Goal: Task Accomplishment & Management: Use online tool/utility

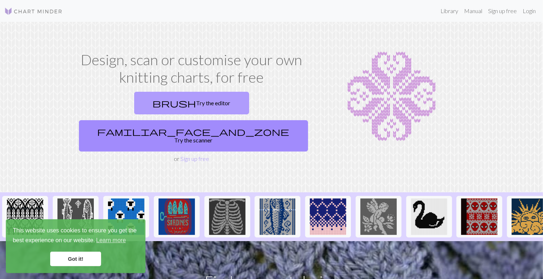
click at [157, 106] on link "brush Try the editor" at bounding box center [191, 103] width 115 height 23
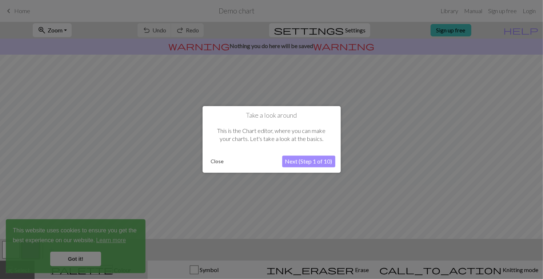
click at [220, 163] on button "Close" at bounding box center [217, 161] width 19 height 11
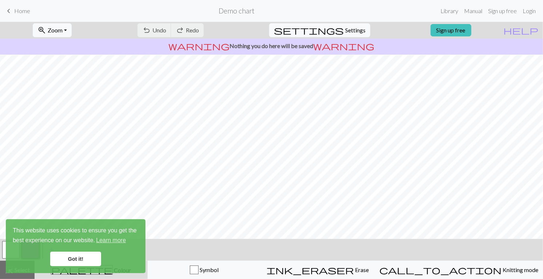
scroll to position [0, 0]
click at [470, 13] on link "Manual" at bounding box center [474, 11] width 24 height 15
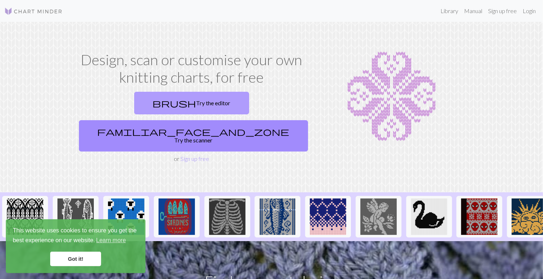
click at [134, 103] on link "brush Try the editor" at bounding box center [191, 103] width 115 height 23
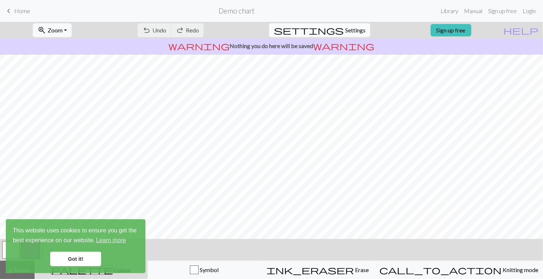
click at [355, 32] on span "Settings" at bounding box center [355, 30] width 20 height 9
select select "aran"
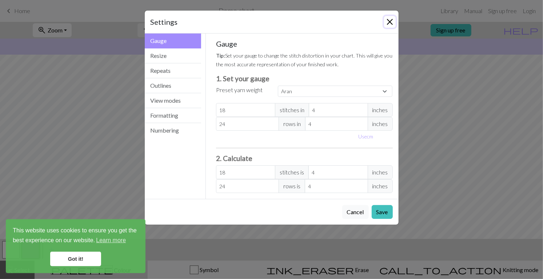
click at [385, 23] on button "Close" at bounding box center [390, 22] width 12 height 12
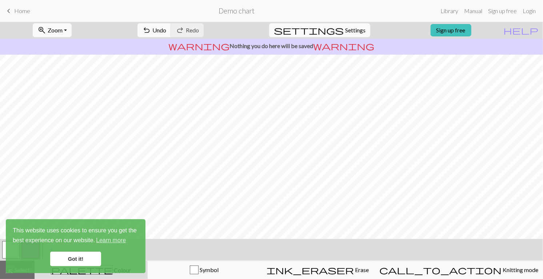
click at [86, 263] on link "Got it!" at bounding box center [75, 258] width 51 height 15
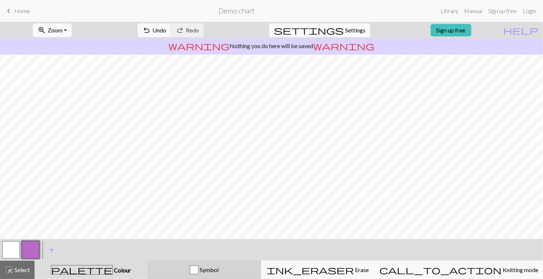
click at [219, 271] on span "Symbol" at bounding box center [209, 269] width 20 height 7
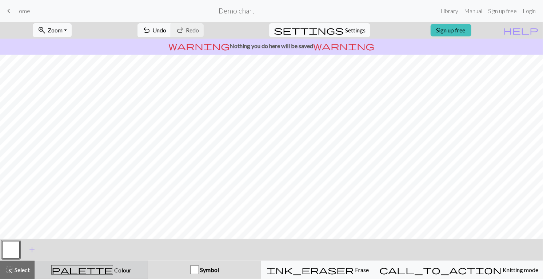
click at [123, 266] on div "palette Colour Colour" at bounding box center [91, 269] width 104 height 9
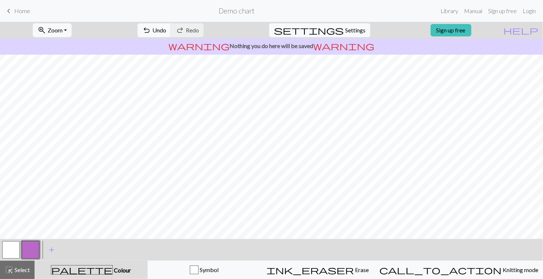
click at [33, 250] on button "button" at bounding box center [30, 249] width 17 height 17
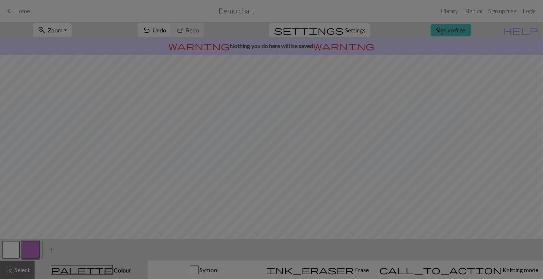
click at [13, 248] on div "Edit colour Name CC1 Use advanced picker workspace_premium Become a Pro user to…" at bounding box center [271, 139] width 543 height 279
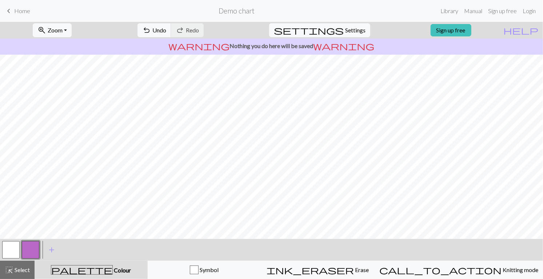
click at [36, 252] on button "button" at bounding box center [30, 249] width 17 height 17
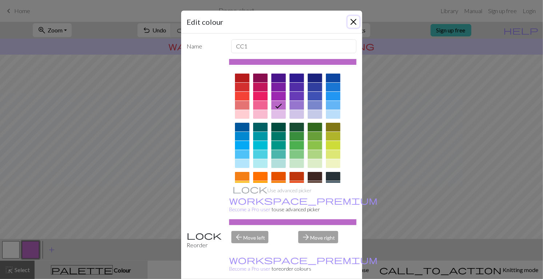
click at [350, 23] on button "Close" at bounding box center [354, 22] width 12 height 12
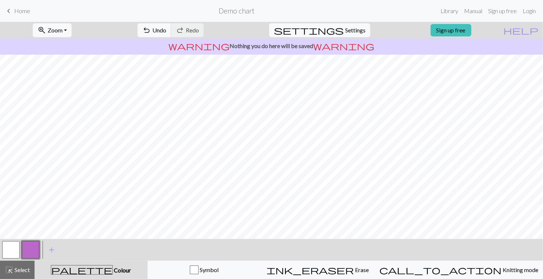
click at [14, 256] on button "button" at bounding box center [10, 249] width 17 height 17
click at [16, 271] on span "Select" at bounding box center [21, 269] width 16 height 7
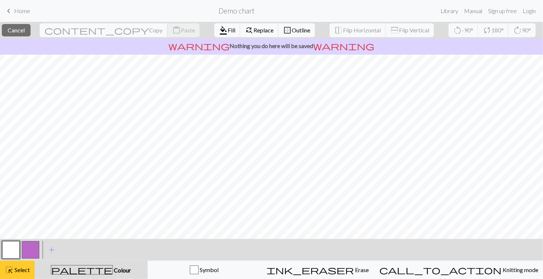
scroll to position [2, 0]
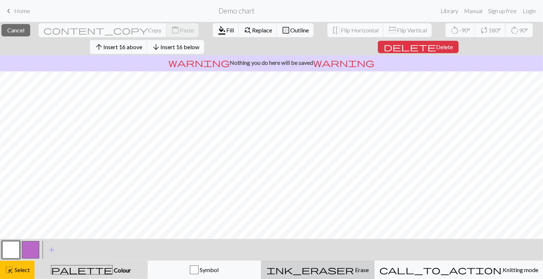
click at [350, 274] on button "ink_eraser Erase Erase" at bounding box center [318, 270] width 114 height 18
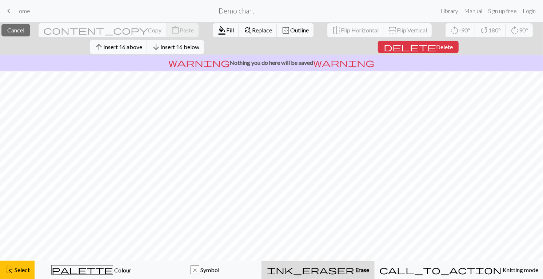
click at [359, 272] on span "Erase" at bounding box center [362, 269] width 15 height 7
click at [359, 271] on span "Erase" at bounding box center [362, 269] width 15 height 7
click at [371, 273] on div "ink_eraser Erase Erase" at bounding box center [318, 269] width 104 height 9
click at [371, 271] on div "ink_eraser Erase Erase" at bounding box center [318, 269] width 104 height 9
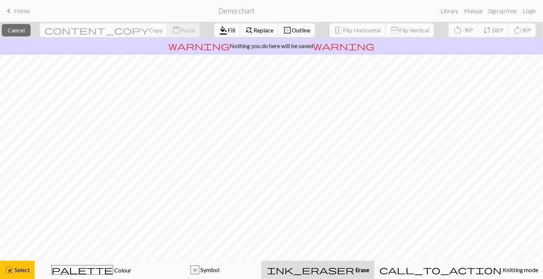
scroll to position [0, 0]
click at [355, 269] on span "Erase" at bounding box center [362, 269] width 15 height 7
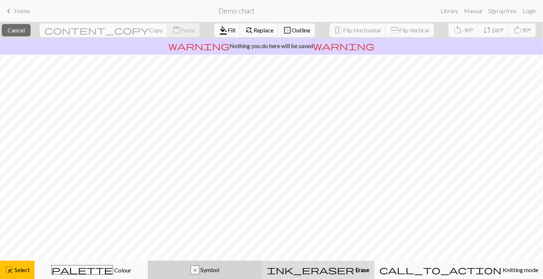
click at [219, 272] on span "Symbol" at bounding box center [209, 269] width 20 height 7
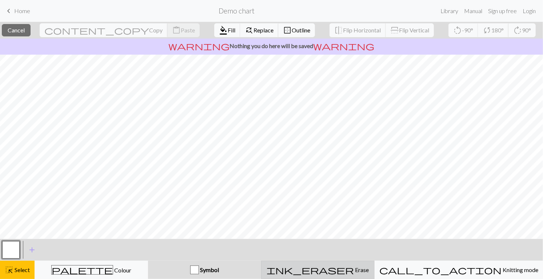
click at [365, 272] on div "ink_eraser Erase Erase" at bounding box center [318, 269] width 104 height 9
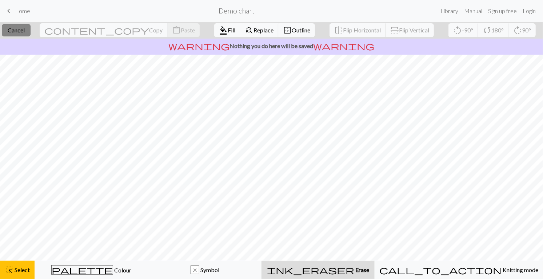
click at [25, 31] on span "Cancel" at bounding box center [16, 30] width 17 height 7
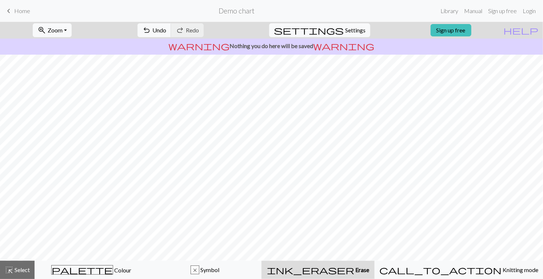
click at [355, 269] on span "Erase" at bounding box center [362, 269] width 15 height 7
click at [171, 31] on button "undo Undo Undo" at bounding box center [155, 30] width 34 height 14
click at [151, 35] on span "undo" at bounding box center [146, 30] width 9 height 10
click at [171, 35] on button "undo Undo Undo" at bounding box center [155, 30] width 34 height 14
click at [171, 36] on button "undo Undo Undo" at bounding box center [155, 30] width 34 height 14
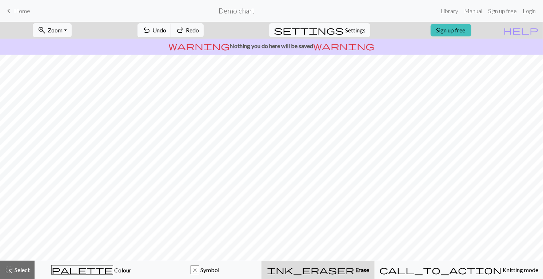
click at [171, 36] on button "undo Undo Undo" at bounding box center [155, 30] width 34 height 14
click at [23, 268] on span "Select" at bounding box center [21, 269] width 16 height 7
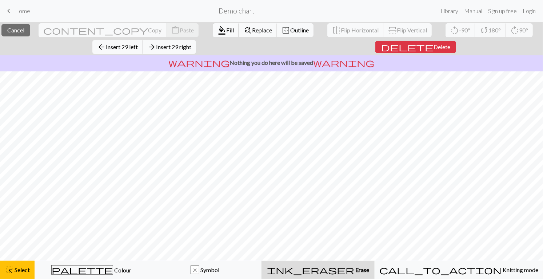
click at [218, 29] on span "format_color_fill" at bounding box center [222, 30] width 9 height 10
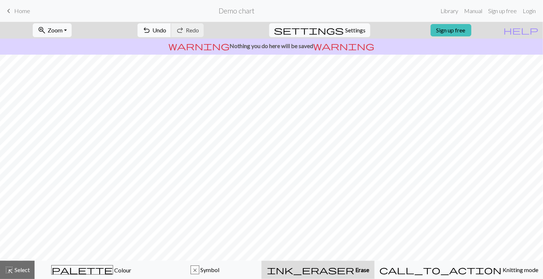
click at [151, 32] on span "undo" at bounding box center [146, 30] width 9 height 10
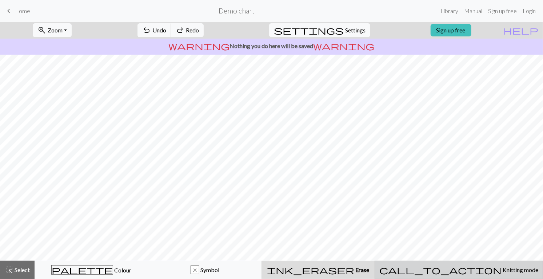
click at [473, 263] on button "call_to_action Knitting mode Knitting mode" at bounding box center [459, 270] width 169 height 18
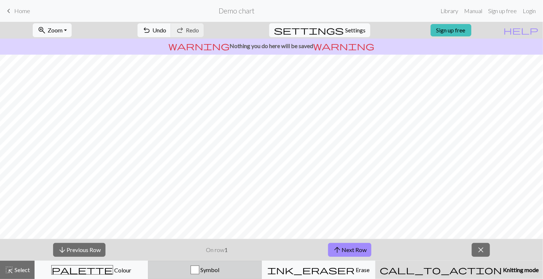
click at [219, 268] on span "Symbol" at bounding box center [209, 269] width 20 height 7
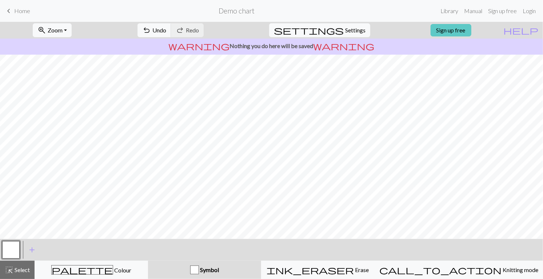
click at [464, 32] on link "Sign up free" at bounding box center [451, 30] width 41 height 12
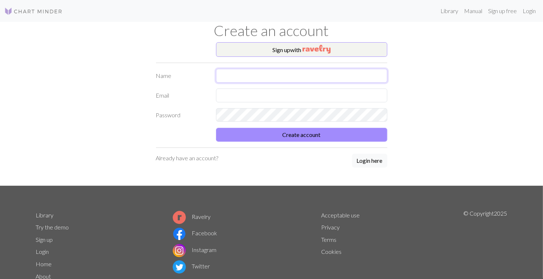
click at [234, 76] on input "text" at bounding box center [301, 76] width 171 height 14
type input "Lindsay"
click at [272, 96] on input "text" at bounding box center [301, 95] width 171 height 14
type input "lcovert@protonmail.com"
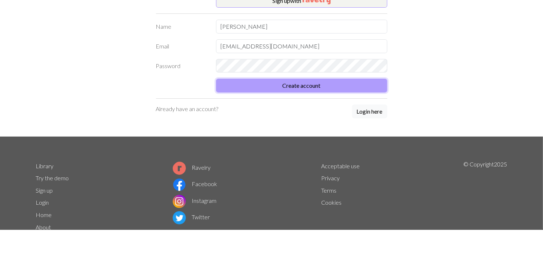
click at [332, 137] on button "Create account" at bounding box center [301, 135] width 171 height 14
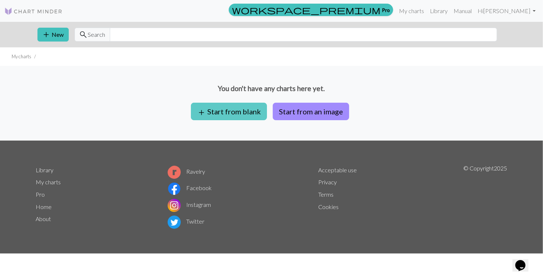
click at [227, 107] on button "add Start from blank" at bounding box center [229, 111] width 76 height 17
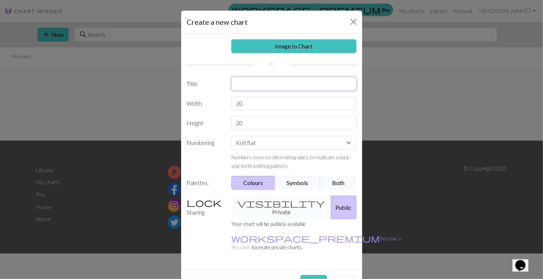
click at [253, 85] on input "text" at bounding box center [293, 84] width 125 height 14
type input "Chart 1"
click at [275, 105] on input "20" at bounding box center [293, 103] width 125 height 14
type input "2"
type input "20"
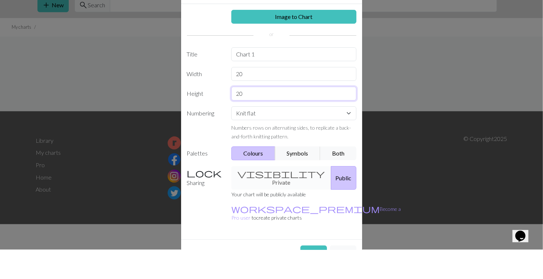
click at [263, 126] on input "20" at bounding box center [293, 123] width 125 height 14
type input "2"
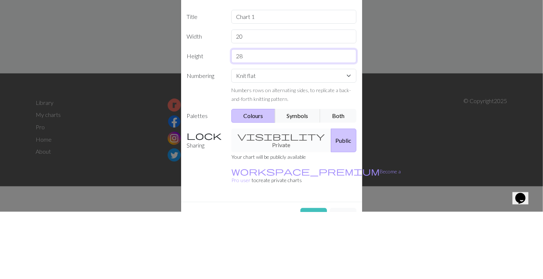
type input "28"
click at [265, 142] on select "Knit flat Knit in the round Lace knitting Cross stitch" at bounding box center [293, 143] width 125 height 14
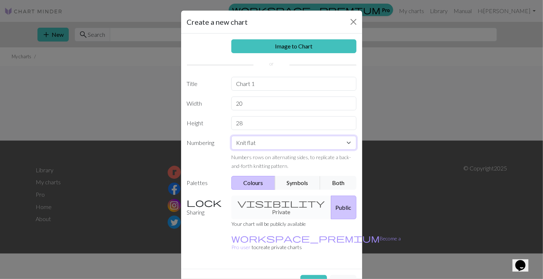
click at [293, 148] on select "Knit flat Knit in the round Lace knitting Cross stitch" at bounding box center [293, 143] width 125 height 14
select select "round"
click at [231, 136] on select "Knit flat Knit in the round Lace knitting Cross stitch" at bounding box center [293, 143] width 125 height 14
click at [340, 183] on button "Both" at bounding box center [338, 183] width 36 height 14
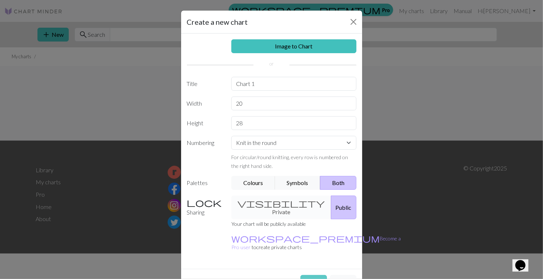
click at [314, 275] on button "Create" at bounding box center [314, 282] width 27 height 14
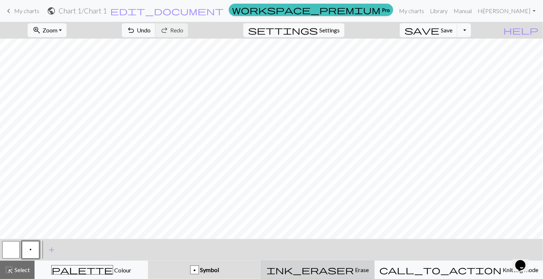
click at [353, 276] on button "ink_eraser Erase Erase" at bounding box center [318, 270] width 114 height 18
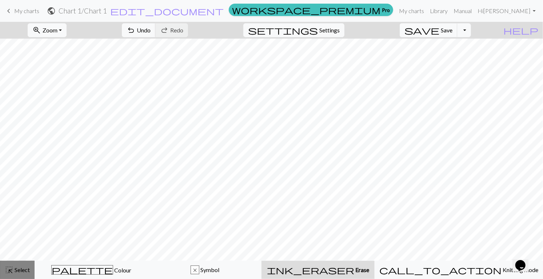
click at [25, 270] on span "Select" at bounding box center [21, 269] width 16 height 7
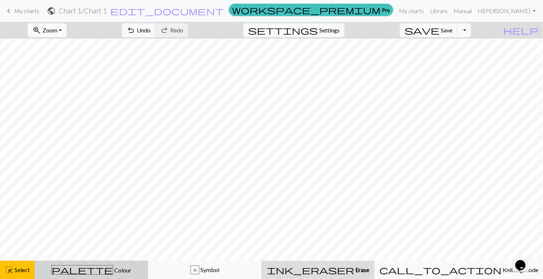
click at [126, 274] on button "palette Colour Colour" at bounding box center [92, 270] width 114 height 18
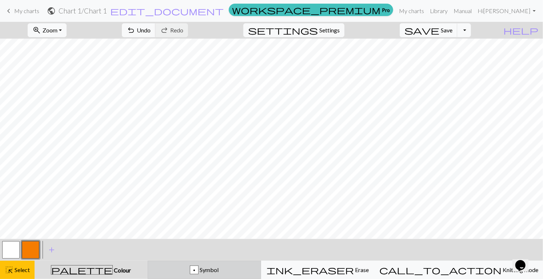
click at [219, 273] on span "Symbol" at bounding box center [209, 269] width 20 height 7
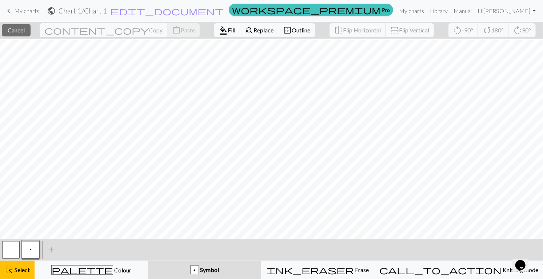
scroll to position [62, 0]
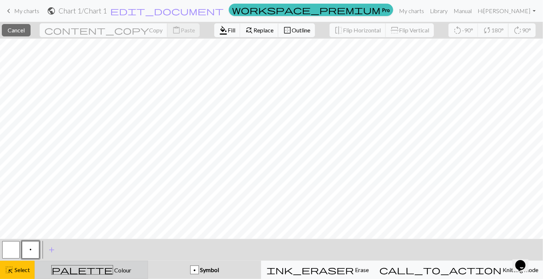
click at [68, 268] on div "palette Colour Colour" at bounding box center [91, 269] width 104 height 9
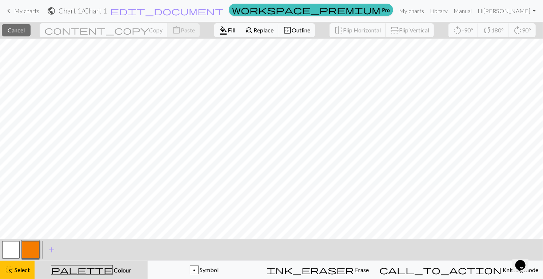
click at [91, 271] on span "palette" at bounding box center [81, 270] width 61 height 10
click at [102, 278] on button "palette Colour Colour" at bounding box center [91, 270] width 113 height 18
click at [55, 253] on span "add" at bounding box center [51, 250] width 9 height 10
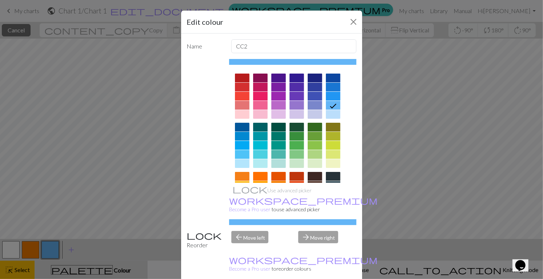
click at [334, 106] on icon at bounding box center [333, 106] width 9 height 9
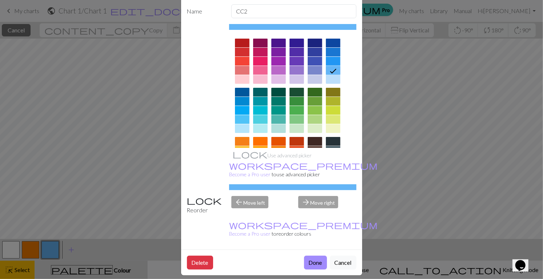
scroll to position [51, 0]
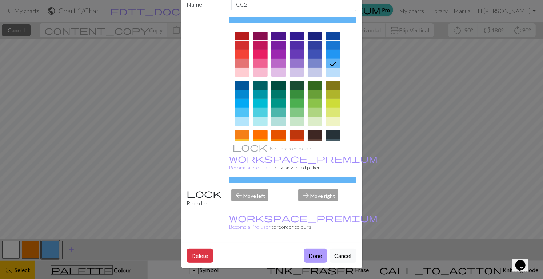
click at [316, 258] on button "Done" at bounding box center [315, 256] width 23 height 14
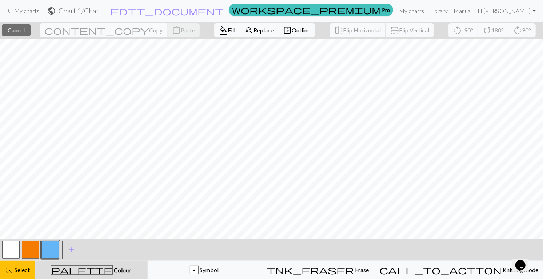
click at [32, 254] on button "button" at bounding box center [30, 249] width 17 height 17
click at [30, 256] on button "button" at bounding box center [30, 249] width 17 height 17
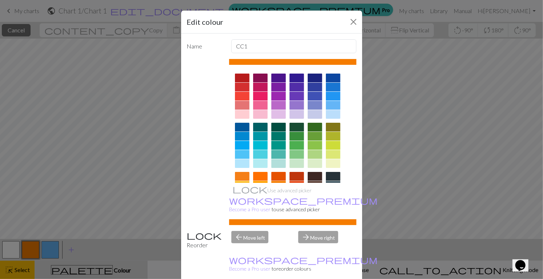
scroll to position [16, 0]
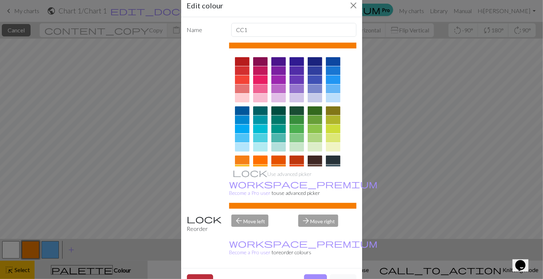
click at [205, 278] on button "Delete" at bounding box center [200, 281] width 26 height 14
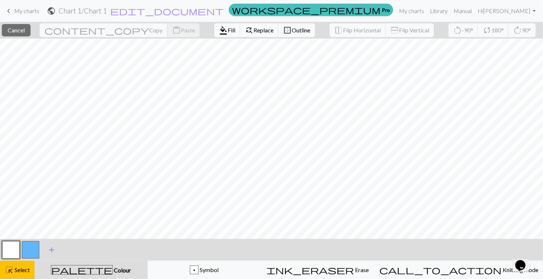
click at [55, 256] on button "add Add a colour" at bounding box center [52, 250] width 18 height 18
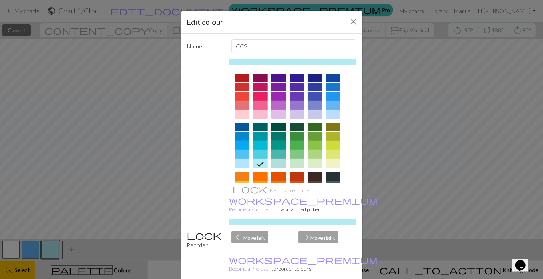
click at [244, 196] on div at bounding box center [242, 194] width 15 height 9
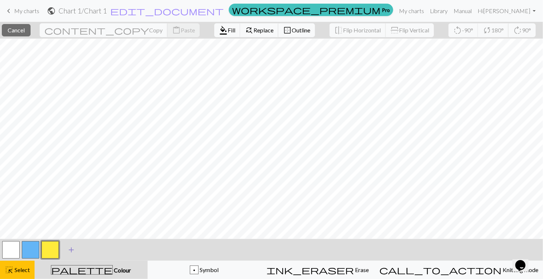
click at [74, 254] on span "add" at bounding box center [71, 250] width 9 height 10
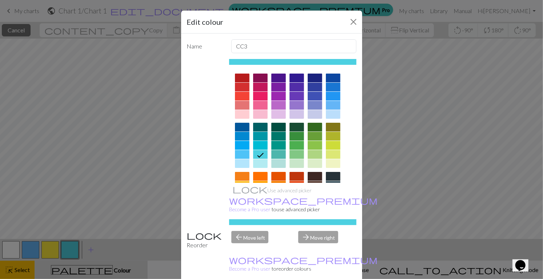
click at [298, 197] on div at bounding box center [297, 194] width 15 height 9
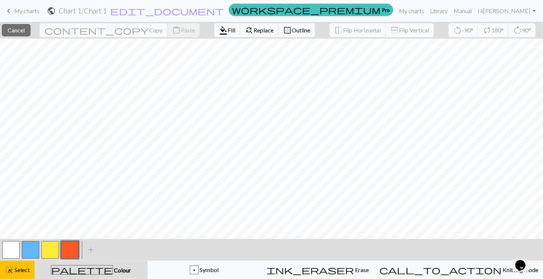
click at [16, 249] on button "button" at bounding box center [10, 249] width 17 height 17
click at [34, 253] on button "button" at bounding box center [30, 249] width 17 height 17
click at [128, 277] on button "palette Colour Colour" at bounding box center [91, 270] width 113 height 18
click at [135, 276] on button "palette Colour Colour" at bounding box center [91, 270] width 113 height 18
click at [137, 278] on button "palette Colour Colour" at bounding box center [91, 270] width 113 height 18
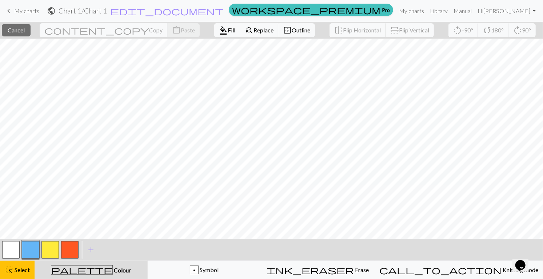
click at [139, 278] on button "palette Colour Colour" at bounding box center [91, 270] width 113 height 18
click at [136, 278] on button "palette Colour Colour" at bounding box center [91, 270] width 113 height 18
click at [132, 278] on button "palette Colour Colour" at bounding box center [91, 270] width 113 height 18
click at [134, 278] on html "This website uses cookies to ensure you get the best experience on our website.…" at bounding box center [271, 139] width 543 height 279
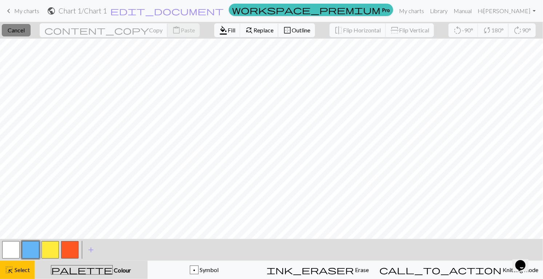
click at [25, 33] on span "Cancel" at bounding box center [16, 30] width 17 height 7
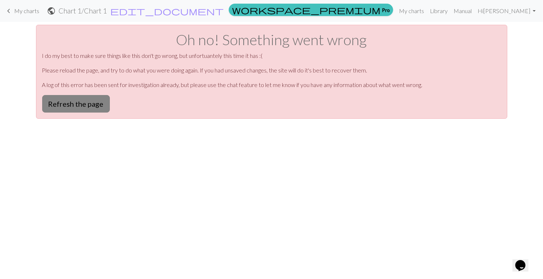
click at [90, 104] on button "Refresh the page" at bounding box center [76, 103] width 68 height 17
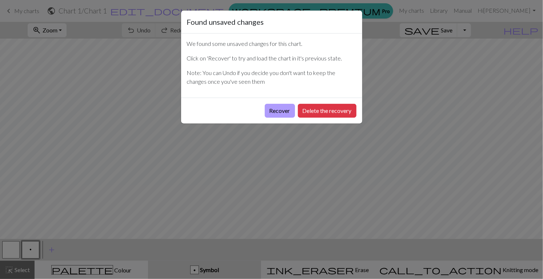
click at [279, 111] on button "Recover" at bounding box center [280, 111] width 30 height 14
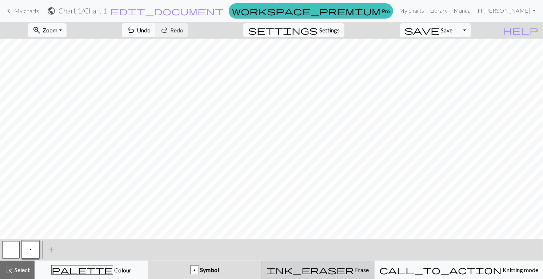
click at [344, 270] on span "ink_eraser" at bounding box center [310, 270] width 87 height 10
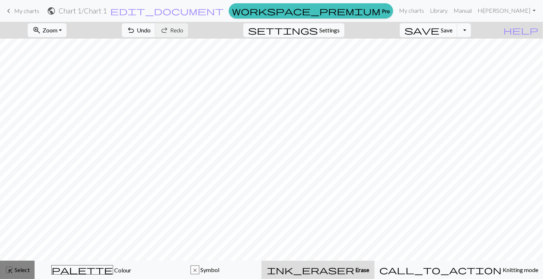
click at [18, 270] on span "Select" at bounding box center [21, 269] width 16 height 7
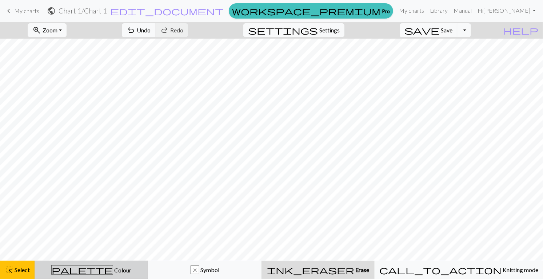
click at [103, 276] on button "palette Colour Colour" at bounding box center [92, 270] width 114 height 18
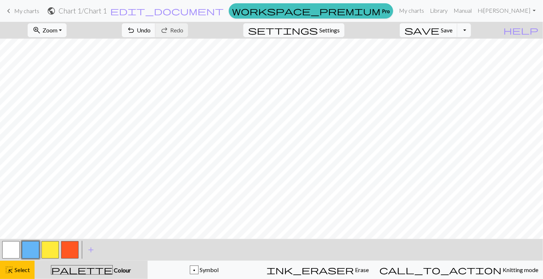
click at [34, 253] on button "button" at bounding box center [30, 249] width 17 height 17
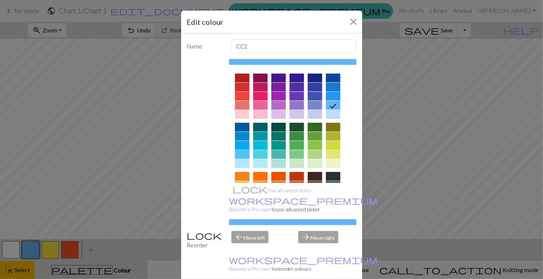
scroll to position [16, 0]
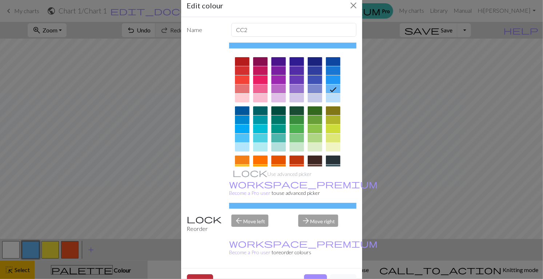
click at [200, 278] on button "Delete" at bounding box center [200, 281] width 26 height 14
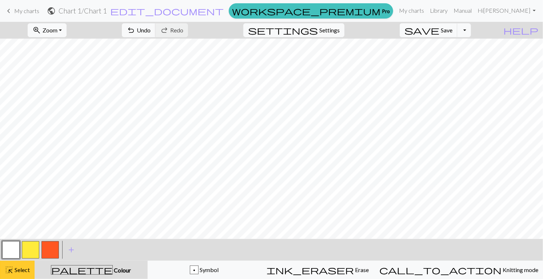
click at [24, 278] on button "highlight_alt Select Select" at bounding box center [17, 270] width 35 height 18
click at [74, 252] on span "add" at bounding box center [71, 250] width 9 height 10
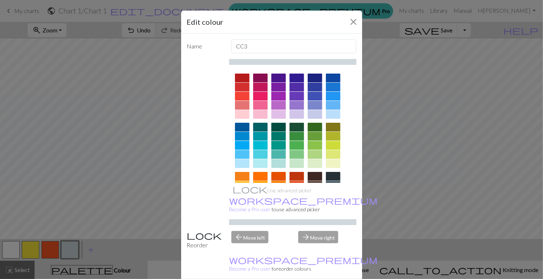
click at [242, 157] on div at bounding box center [242, 154] width 15 height 9
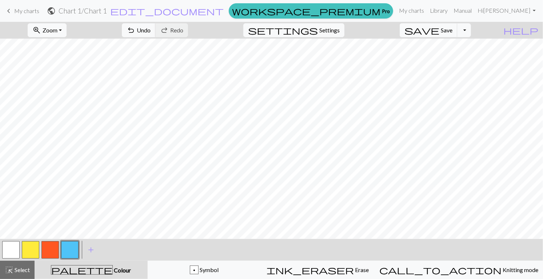
click at [72, 252] on button "button" at bounding box center [69, 249] width 17 height 17
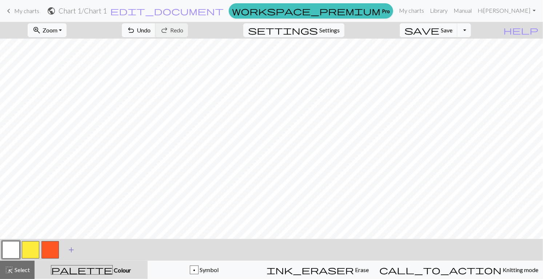
click at [75, 254] on span "add" at bounding box center [71, 250] width 9 height 10
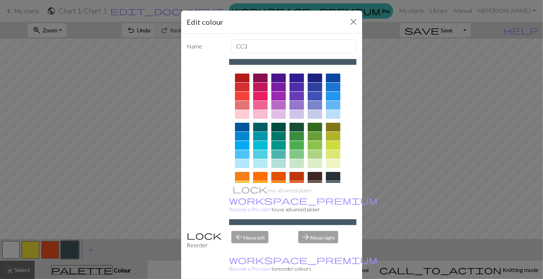
click at [246, 157] on div at bounding box center [242, 154] width 15 height 9
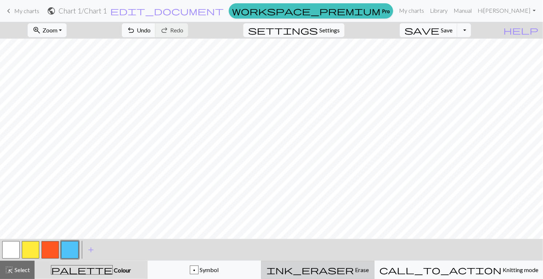
click at [356, 274] on div "ink_eraser Erase Erase" at bounding box center [318, 269] width 104 height 9
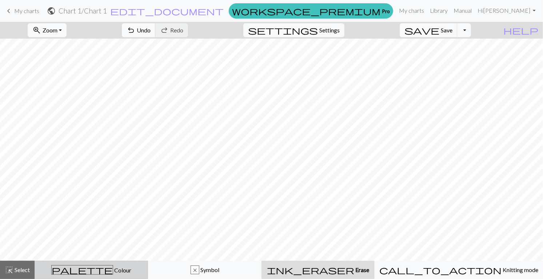
click at [94, 274] on div "palette Colour Colour" at bounding box center [91, 269] width 104 height 9
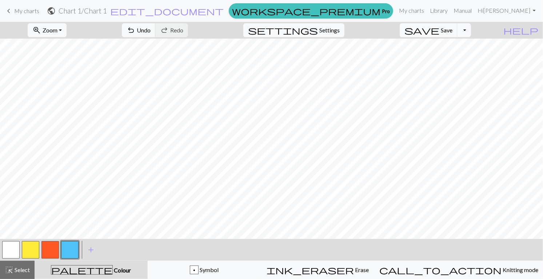
click at [13, 250] on button "button" at bounding box center [10, 249] width 17 height 17
click at [100, 276] on button "palette Colour Colour" at bounding box center [91, 270] width 113 height 18
click at [67, 29] on button "zoom_in Zoom Zoom" at bounding box center [47, 30] width 39 height 14
click at [69, 60] on button "Fit width" at bounding box center [57, 58] width 58 height 12
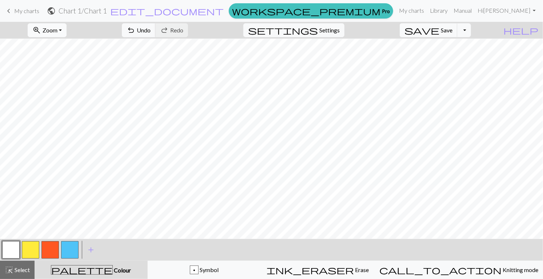
click at [58, 28] on span "Zoom" at bounding box center [50, 30] width 15 height 7
click at [67, 73] on button "Fit height" at bounding box center [57, 69] width 58 height 12
click at [65, 24] on button "zoom_in Zoom Zoom" at bounding box center [47, 30] width 39 height 14
click at [69, 45] on button "Fit all" at bounding box center [57, 46] width 58 height 12
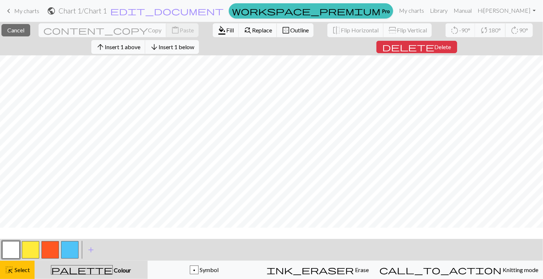
scroll to position [54, 0]
click at [14, 271] on span "Select" at bounding box center [21, 269] width 16 height 7
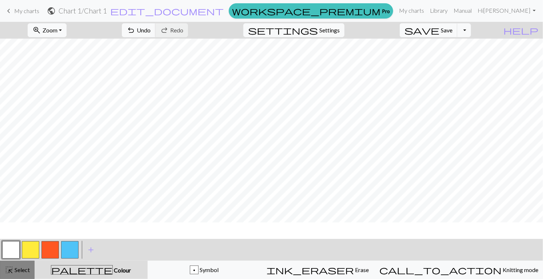
scroll to position [38, 0]
click at [114, 272] on div "palette Colour Colour" at bounding box center [91, 269] width 104 height 9
click at [94, 256] on button "add Add a colour" at bounding box center [91, 250] width 18 height 18
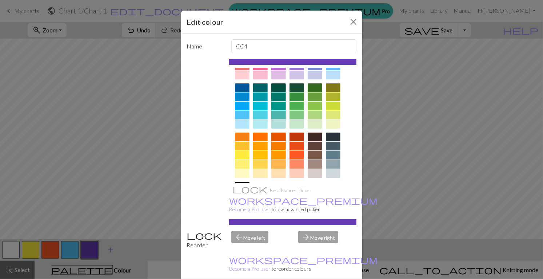
scroll to position [57, 0]
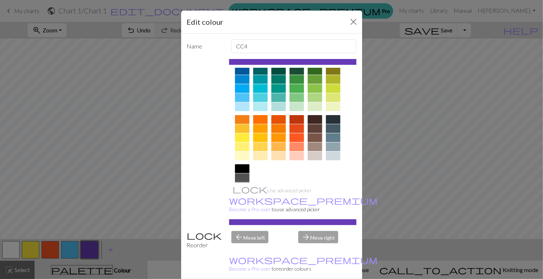
click at [245, 171] on div at bounding box center [242, 168] width 15 height 9
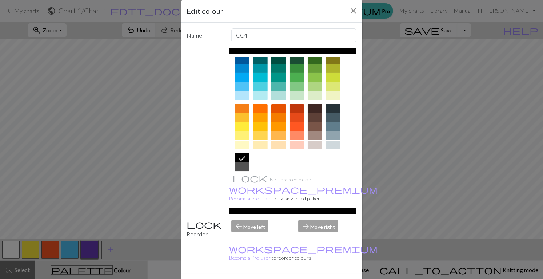
scroll to position [16, 0]
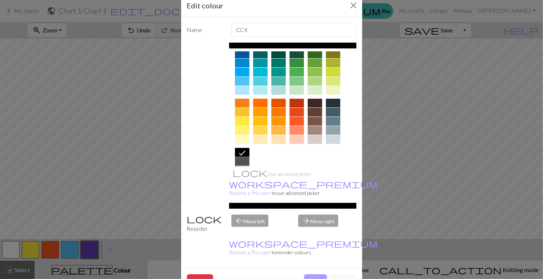
click at [316, 278] on button "Done" at bounding box center [315, 281] width 23 height 14
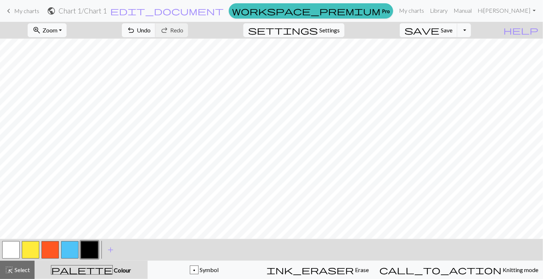
click at [72, 249] on button "button" at bounding box center [69, 249] width 17 height 17
click at [96, 254] on button "button" at bounding box center [89, 249] width 17 height 17
click at [15, 255] on button "button" at bounding box center [10, 249] width 17 height 17
click at [92, 251] on button "button" at bounding box center [89, 249] width 17 height 17
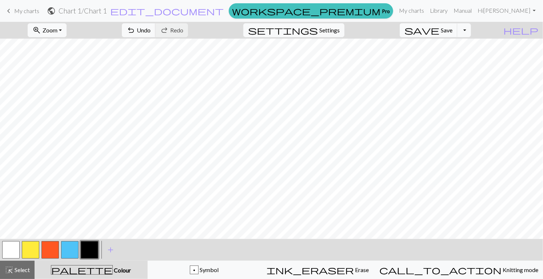
click at [13, 253] on button "button" at bounding box center [10, 249] width 17 height 17
click at [96, 256] on button "button" at bounding box center [89, 249] width 17 height 17
click at [14, 251] on button "button" at bounding box center [10, 249] width 17 height 17
click at [93, 249] on button "button" at bounding box center [89, 249] width 17 height 17
click at [68, 246] on button "button" at bounding box center [69, 249] width 17 height 17
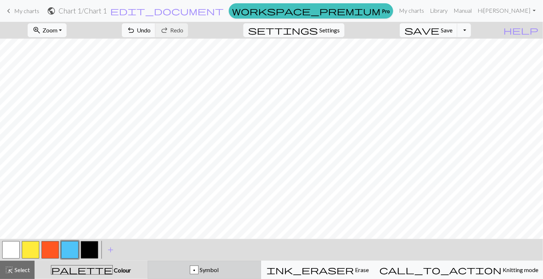
click at [198, 272] on div "p" at bounding box center [194, 270] width 8 height 9
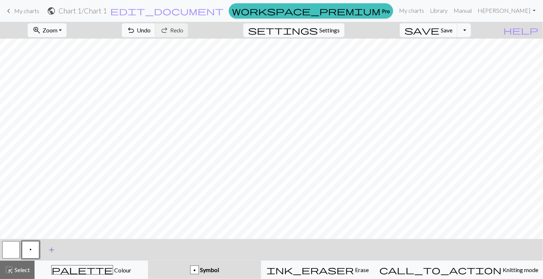
click at [55, 253] on span "add" at bounding box center [51, 250] width 9 height 10
click at [51, 254] on button "button" at bounding box center [49, 249] width 17 height 17
click at [74, 251] on span "add" at bounding box center [71, 250] width 9 height 10
click at [12, 254] on button "button" at bounding box center [10, 249] width 17 height 17
click at [14, 255] on button "button" at bounding box center [10, 249] width 17 height 17
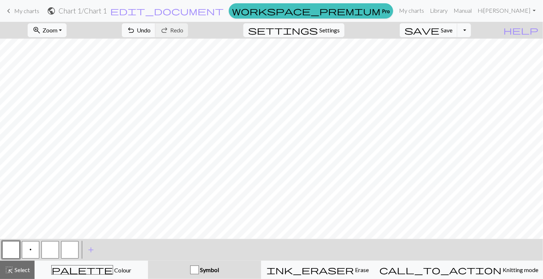
click at [16, 249] on button "button" at bounding box center [10, 249] width 17 height 17
click at [12, 250] on button "button" at bounding box center [10, 249] width 17 height 17
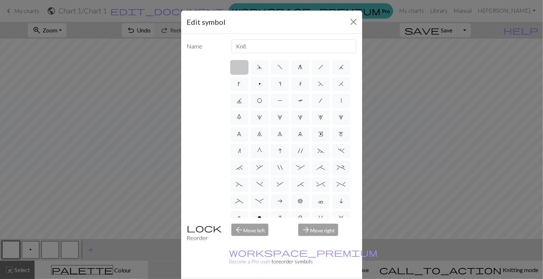
click at [14, 252] on div "Edit symbol Name Knit d f g h j k p s t F H J O P T / | 0 1 2 3 4 5 6 7 8 9 e m…" at bounding box center [271, 139] width 543 height 279
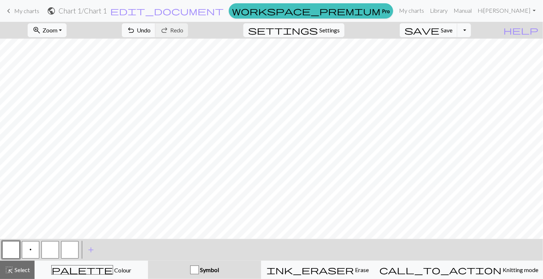
click at [13, 250] on button "button" at bounding box center [10, 249] width 17 height 17
click at [13, 253] on button "button" at bounding box center [10, 249] width 17 height 17
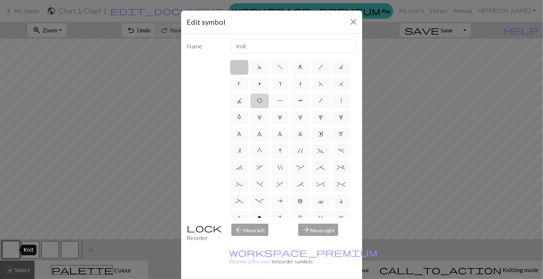
click at [261, 101] on span "O" at bounding box center [259, 101] width 5 height 6
click at [261, 101] on input "O" at bounding box center [259, 98] width 5 height 5
radio input "true"
type input "yo"
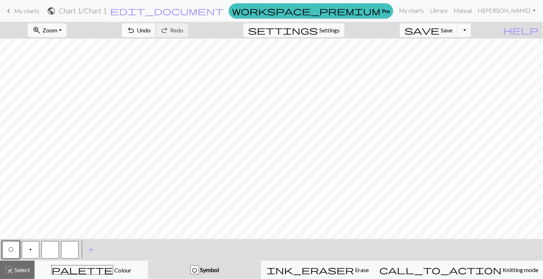
click at [156, 36] on button "undo Undo Undo" at bounding box center [139, 30] width 34 height 14
click at [16, 251] on button "button" at bounding box center [10, 249] width 17 height 17
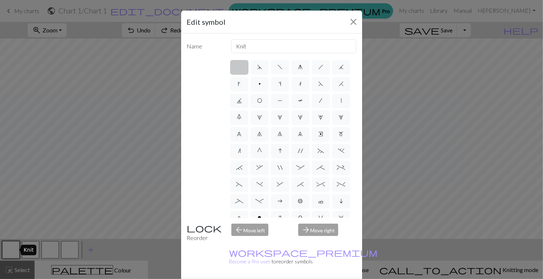
click at [52, 255] on div "Edit symbol Name Knit d f g h j k p s t F H J O P T / | 0 1 2 3 4 5 6 7 8 9 e m…" at bounding box center [271, 139] width 543 height 279
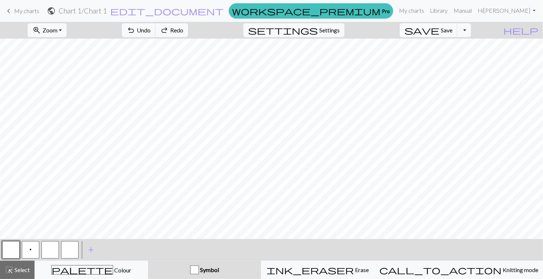
click at [54, 253] on button "button" at bounding box center [49, 249] width 17 height 17
click at [48, 247] on button "button" at bounding box center [49, 249] width 17 height 17
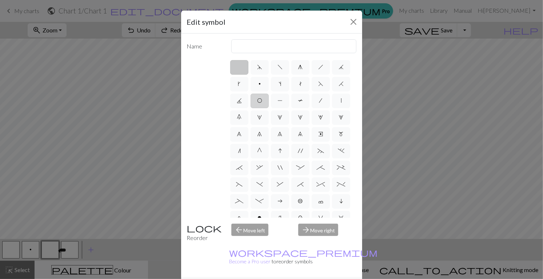
click at [262, 101] on label "O" at bounding box center [260, 101] width 18 height 15
click at [262, 101] on input "O" at bounding box center [259, 98] width 5 height 5
radio input "true"
type input "yo"
click at [245, 242] on div "arrow_back Move left" at bounding box center [260, 232] width 67 height 19
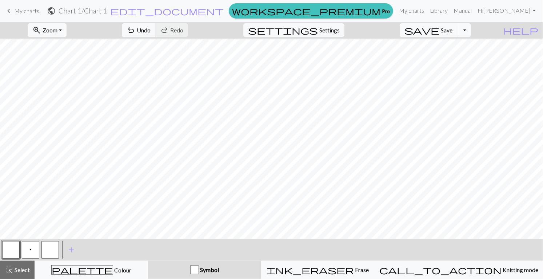
click at [52, 249] on button "button" at bounding box center [49, 249] width 17 height 17
click at [52, 252] on button "button" at bounding box center [49, 249] width 17 height 17
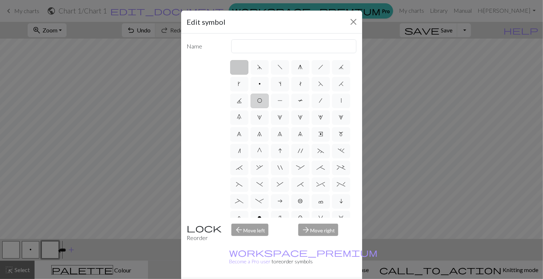
click at [261, 103] on label "O" at bounding box center [260, 101] width 18 height 15
click at [261, 101] on input "O" at bounding box center [259, 98] width 5 height 5
radio input "true"
type input "yo"
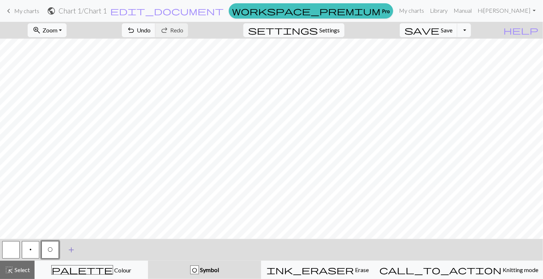
click at [74, 254] on span "add" at bounding box center [71, 250] width 9 height 10
click at [71, 252] on button "button" at bounding box center [69, 249] width 17 height 17
click at [74, 251] on button "button" at bounding box center [69, 249] width 17 height 17
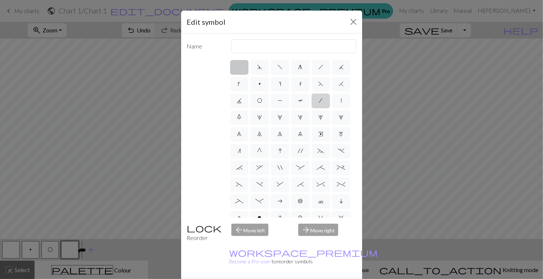
click at [322, 102] on label "/" at bounding box center [321, 101] width 18 height 15
click at [322, 101] on input "/" at bounding box center [322, 98] width 5 height 5
radio input "true"
type input "right leaning decrease"
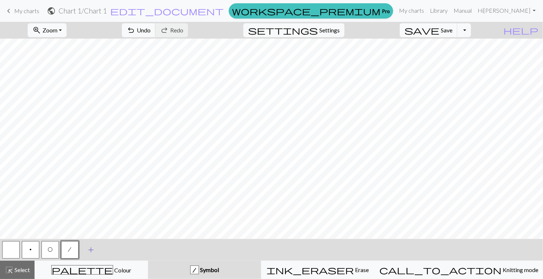
click at [93, 251] on span "add" at bounding box center [91, 250] width 9 height 10
click at [90, 250] on button "button" at bounding box center [89, 249] width 17 height 17
click at [92, 251] on button "button" at bounding box center [89, 249] width 17 height 17
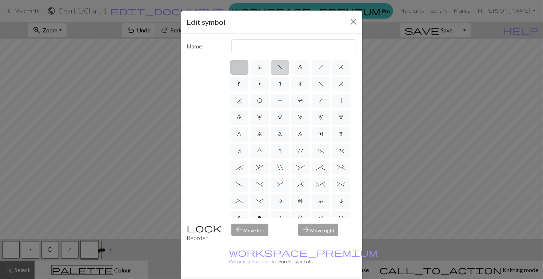
click at [278, 66] on span "f" at bounding box center [280, 67] width 5 height 6
click at [278, 66] on input "f" at bounding box center [280, 65] width 5 height 5
radio input "true"
type input "left leaning decrease"
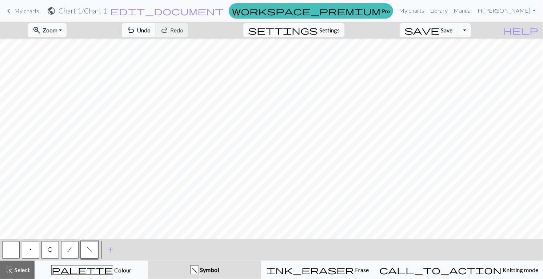
click at [52, 251] on span "O" at bounding box center [50, 249] width 5 height 6
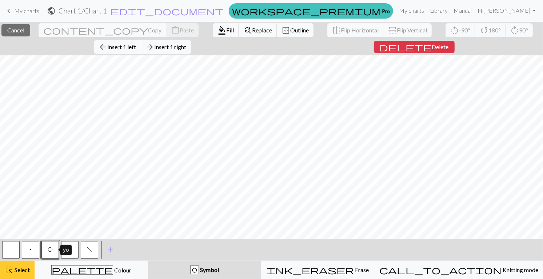
click at [19, 274] on div "highlight_alt Select Select" at bounding box center [17, 269] width 25 height 9
click at [20, 274] on button "highlight_alt Select Select" at bounding box center [17, 270] width 35 height 18
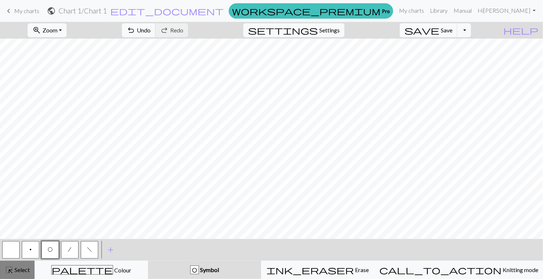
click at [23, 273] on div "highlight_alt Select Select" at bounding box center [17, 269] width 25 height 9
click at [24, 270] on span "Select" at bounding box center [21, 269] width 16 height 7
click at [12, 251] on button "button" at bounding box center [10, 249] width 17 height 17
click at [52, 254] on button "O" at bounding box center [49, 249] width 17 height 17
click at [15, 249] on button "button" at bounding box center [10, 249] width 17 height 17
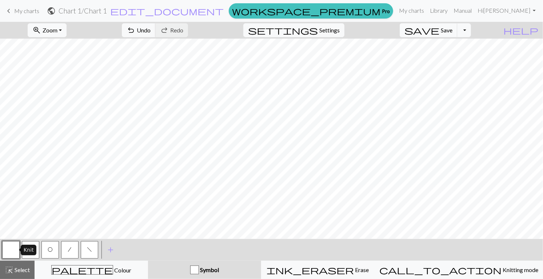
click at [53, 254] on button "O" at bounding box center [49, 249] width 17 height 17
click at [67, 32] on button "zoom_in Zoom Zoom" at bounding box center [47, 30] width 39 height 14
click at [64, 60] on button "Fit width" at bounding box center [57, 58] width 58 height 12
click at [15, 247] on button "button" at bounding box center [10, 249] width 17 height 17
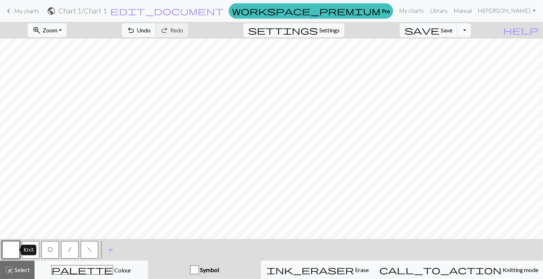
click at [51, 254] on button "O" at bounding box center [49, 249] width 17 height 17
click at [58, 33] on span "Zoom" at bounding box center [50, 30] width 15 height 7
click at [69, 59] on button "Fit width" at bounding box center [57, 58] width 58 height 12
click at [67, 33] on button "zoom_in Zoom Zoom" at bounding box center [47, 30] width 39 height 14
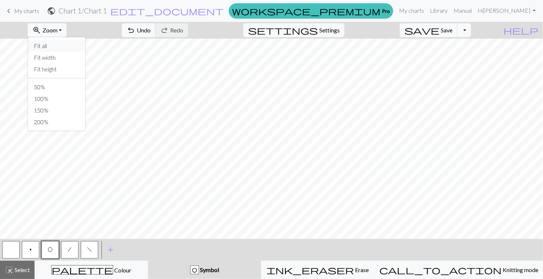
click at [70, 45] on button "Fit all" at bounding box center [57, 46] width 58 height 12
click at [58, 29] on span "Zoom" at bounding box center [50, 30] width 15 height 7
click at [64, 74] on button "Fit height" at bounding box center [57, 69] width 58 height 12
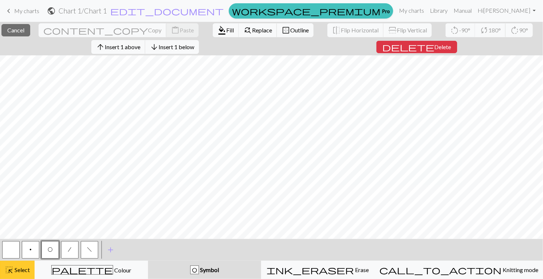
click at [24, 274] on button "highlight_alt Select Select" at bounding box center [17, 270] width 35 height 18
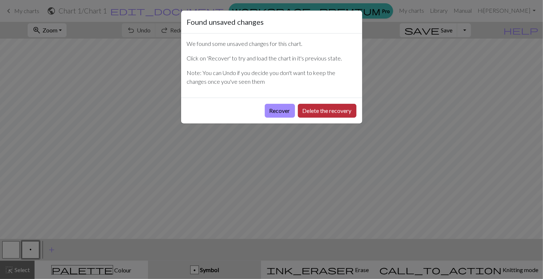
click at [328, 113] on button "Delete the recovery" at bounding box center [327, 111] width 59 height 14
